Goal: Information Seeking & Learning: Learn about a topic

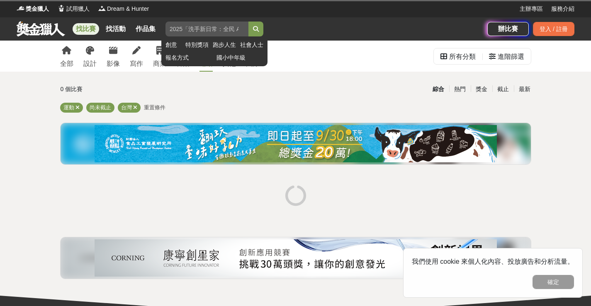
click at [219, 24] on input "search" at bounding box center [206, 29] width 83 height 15
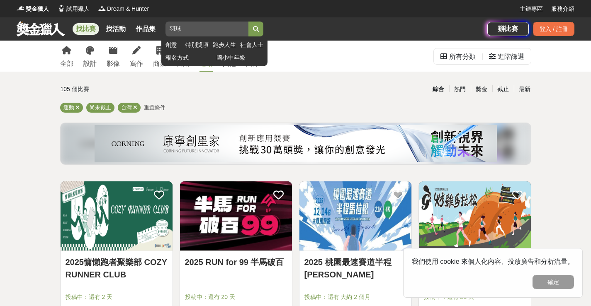
type input "羽球"
click at [248, 22] on button "submit" at bounding box center [255, 29] width 15 height 15
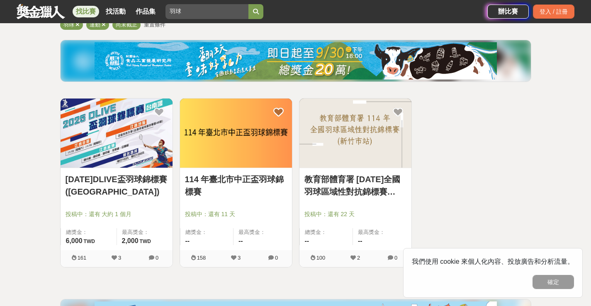
scroll to position [166, 0]
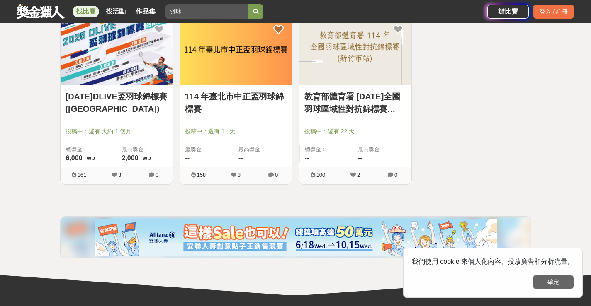
click at [556, 278] on button "確定" at bounding box center [552, 282] width 41 height 14
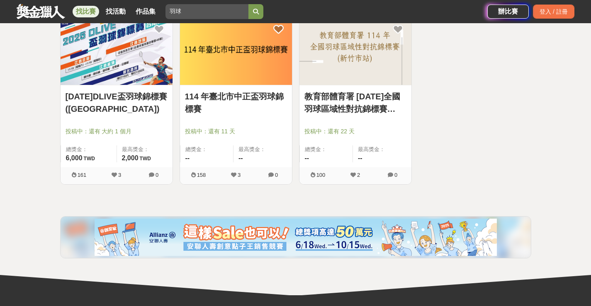
click at [260, 94] on link "114 年臺北市中正盃羽球錦標賽" at bounding box center [236, 102] width 102 height 25
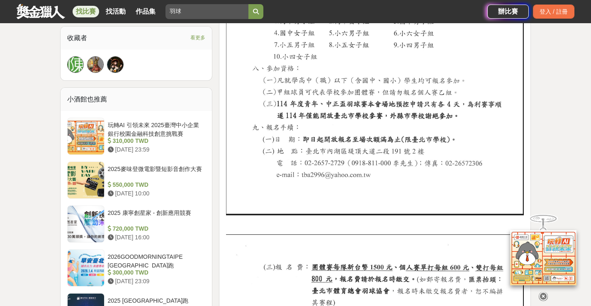
scroll to position [373, 0]
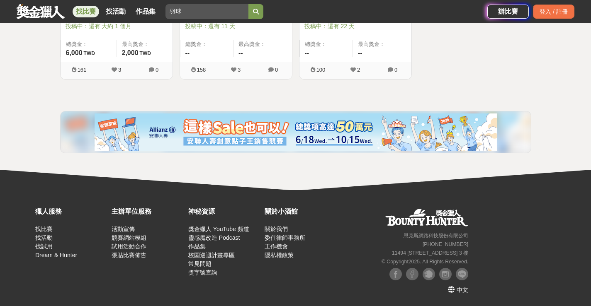
scroll to position [105, 0]
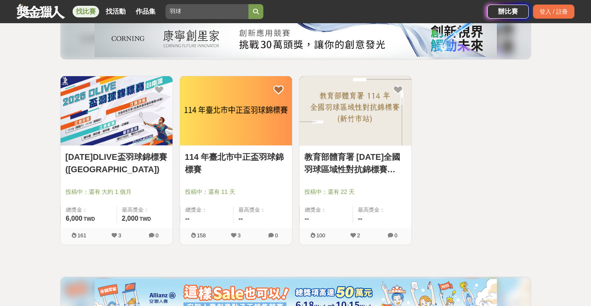
click at [353, 130] on img at bounding box center [355, 110] width 112 height 69
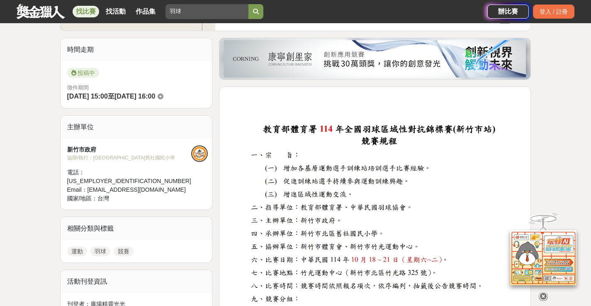
scroll to position [207, 0]
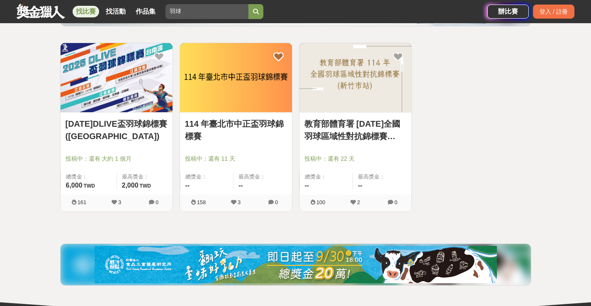
scroll to position [105, 0]
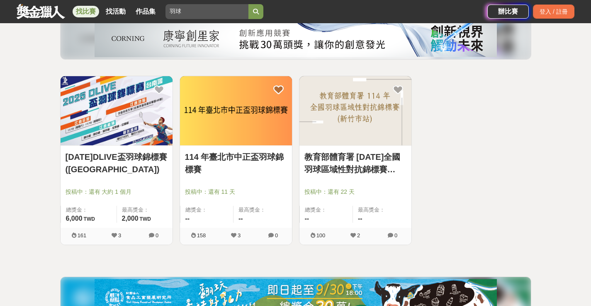
drag, startPoint x: 569, startPoint y: 0, endPoint x: 444, endPoint y: 4, distance: 124.5
click at [444, 5] on div "找比賽 找活動 作品集 羽球 創意 特別獎項 跑步人生 社會人士 報名方式 國小中年級" at bounding box center [252, 11] width 471 height 23
